Goal: Transaction & Acquisition: Book appointment/travel/reservation

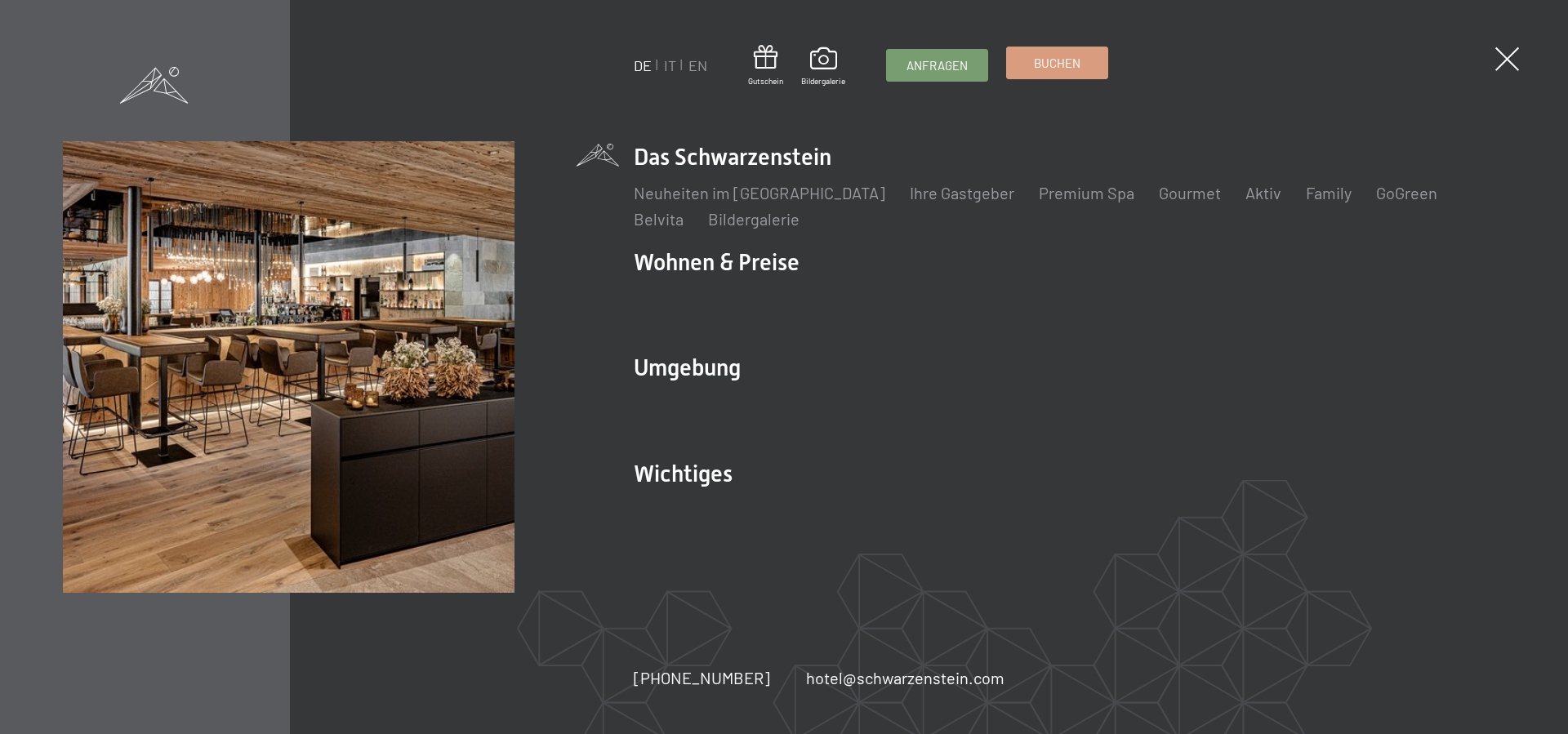
click at [1071, 68] on span "Buchen" at bounding box center [1058, 63] width 47 height 17
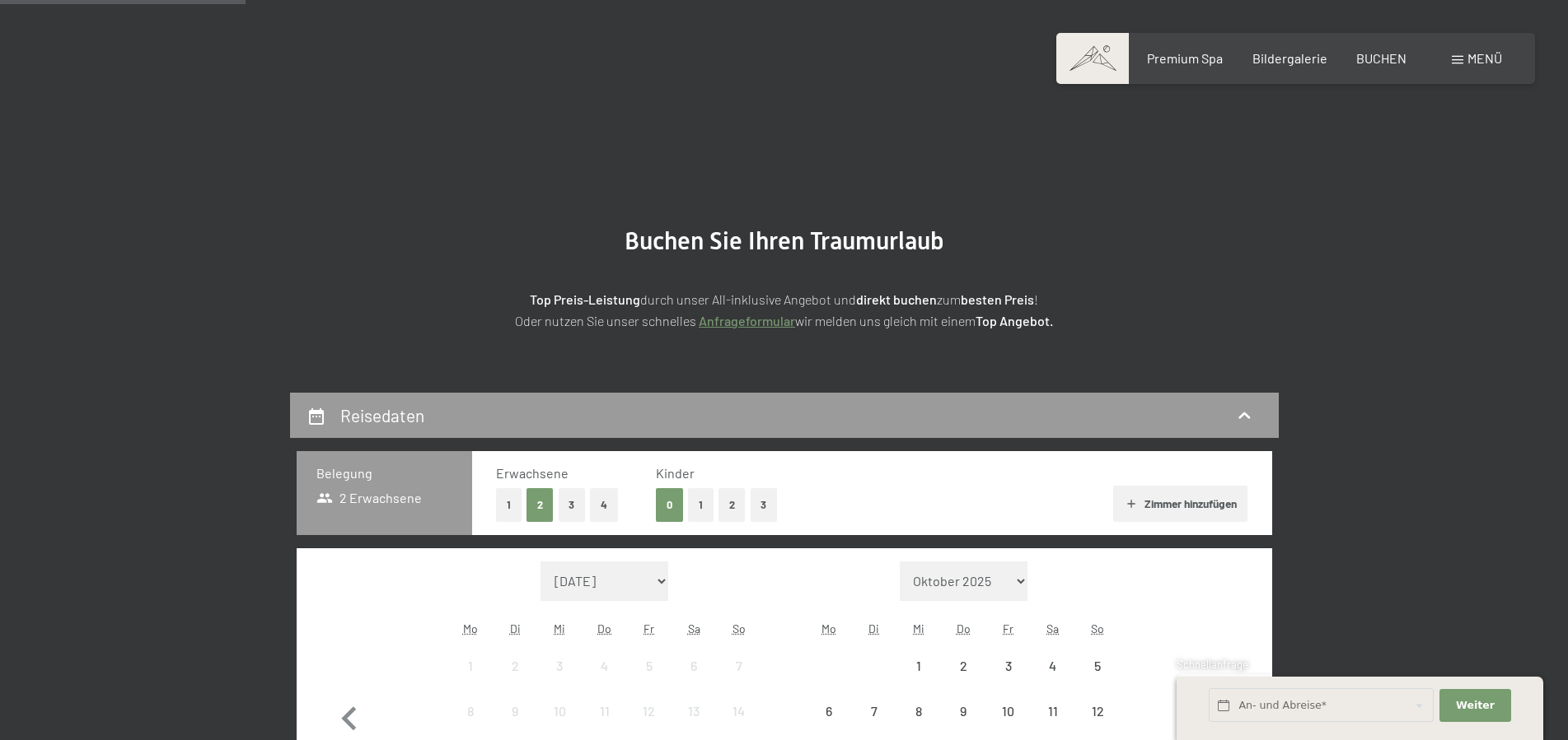
scroll to position [252, 0]
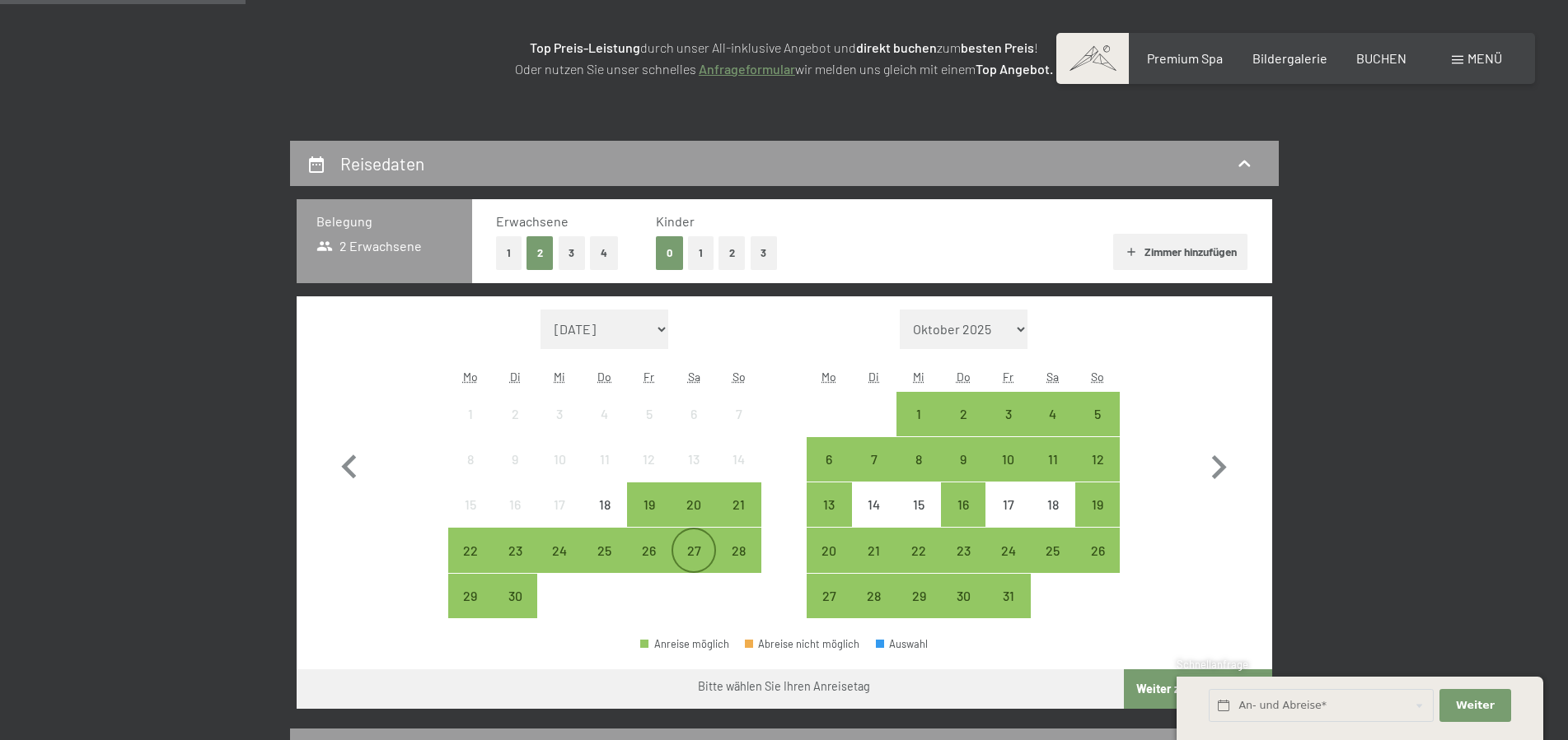
click at [697, 545] on div "27" at bounding box center [693, 565] width 41 height 41
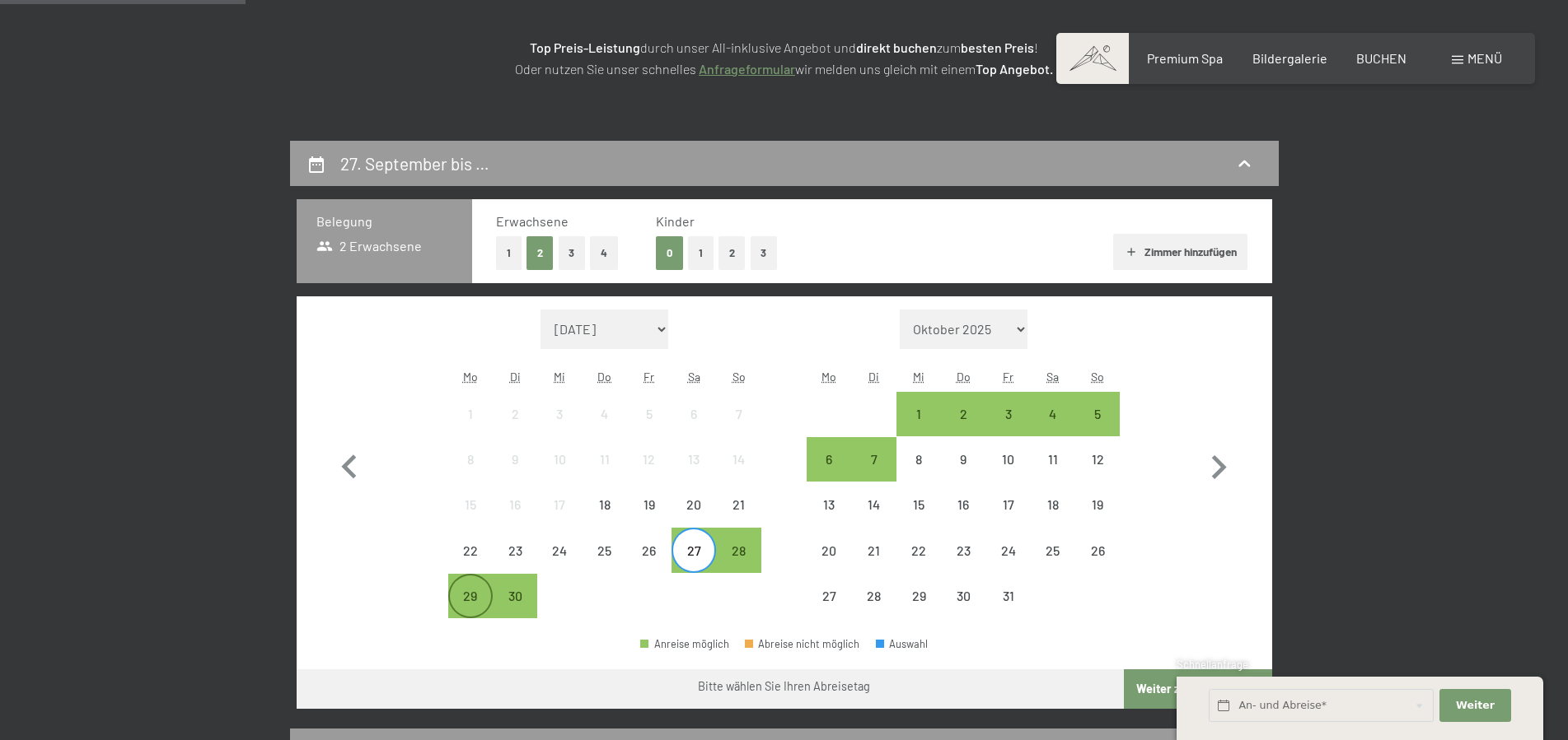
click at [474, 601] on div "29" at bounding box center [471, 611] width 41 height 41
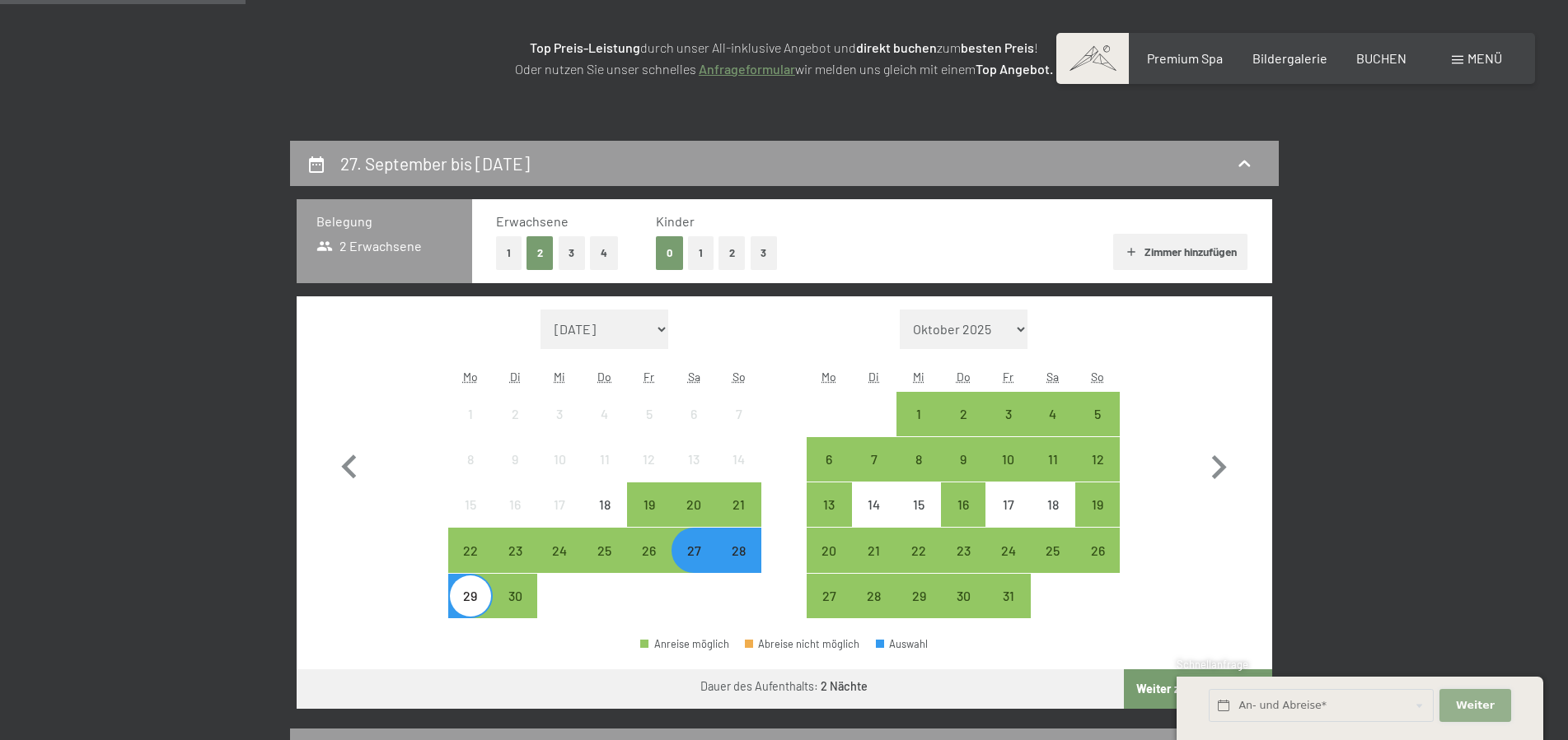
click at [1498, 707] on button "Weiter Adressfelder ausblenden" at bounding box center [1475, 706] width 71 height 33
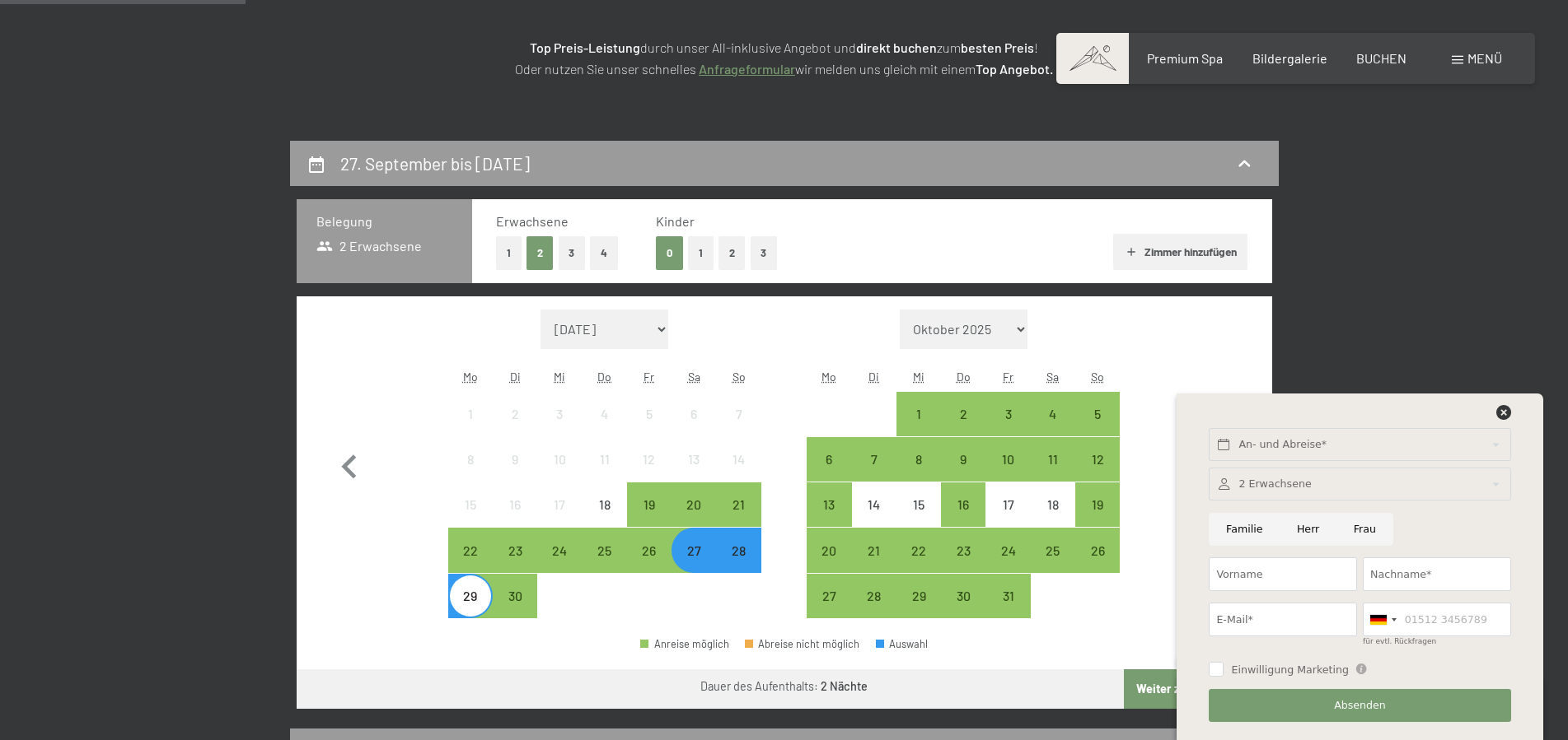
click at [1504, 415] on icon at bounding box center [1503, 412] width 15 height 15
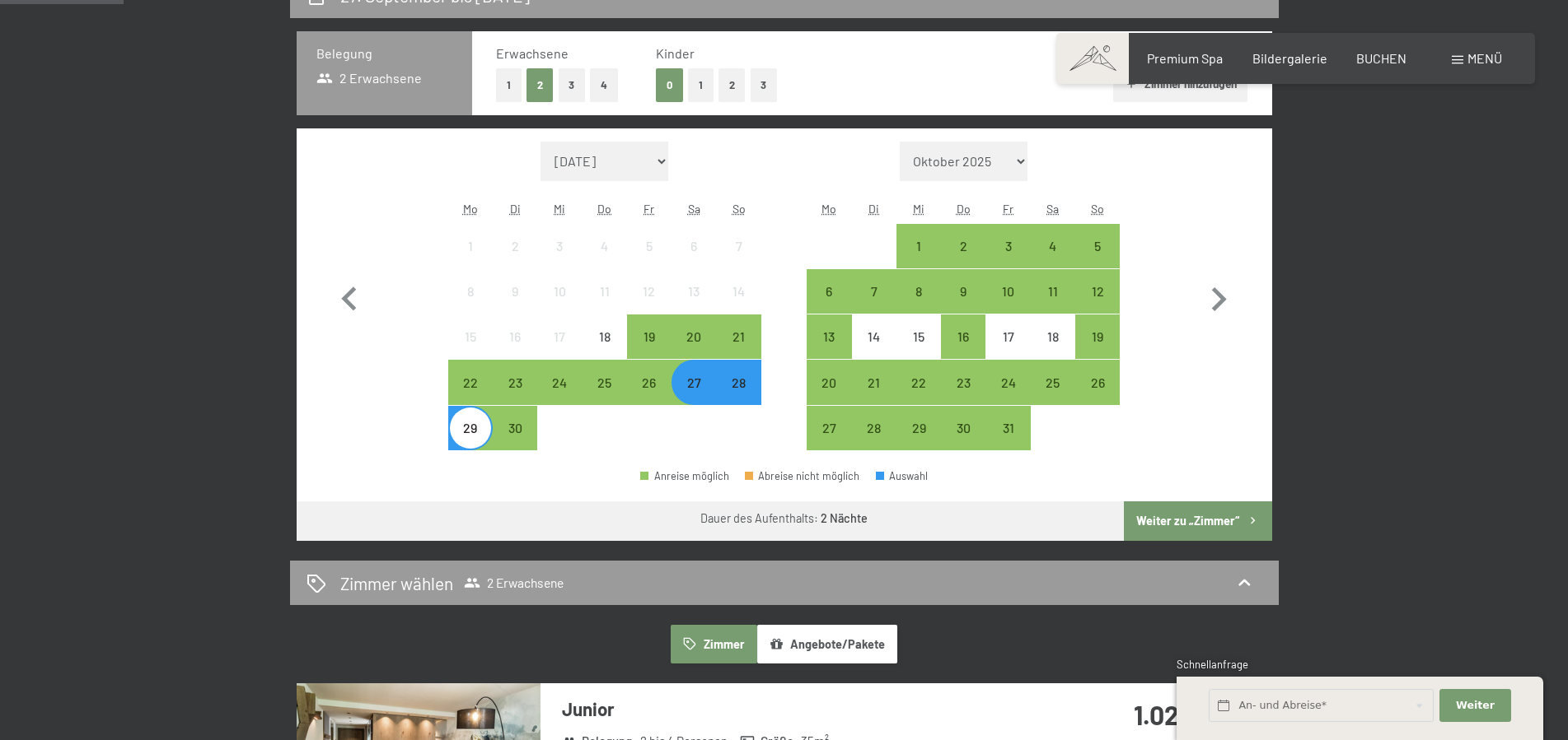
click at [1178, 518] on button "Weiter zu „Zimmer“" at bounding box center [1197, 521] width 147 height 39
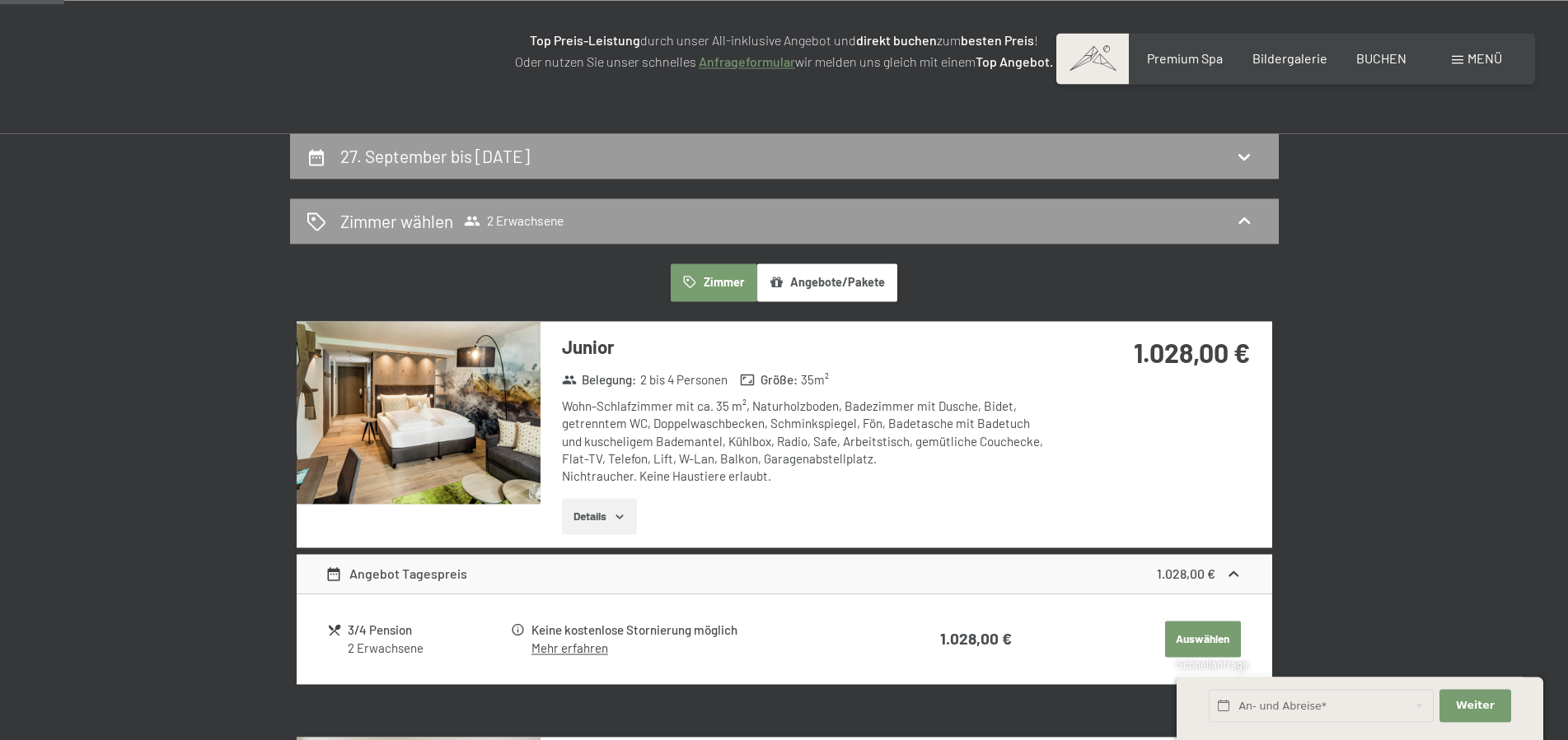
scroll to position [141, 0]
